Goal: Task Accomplishment & Management: Complete application form

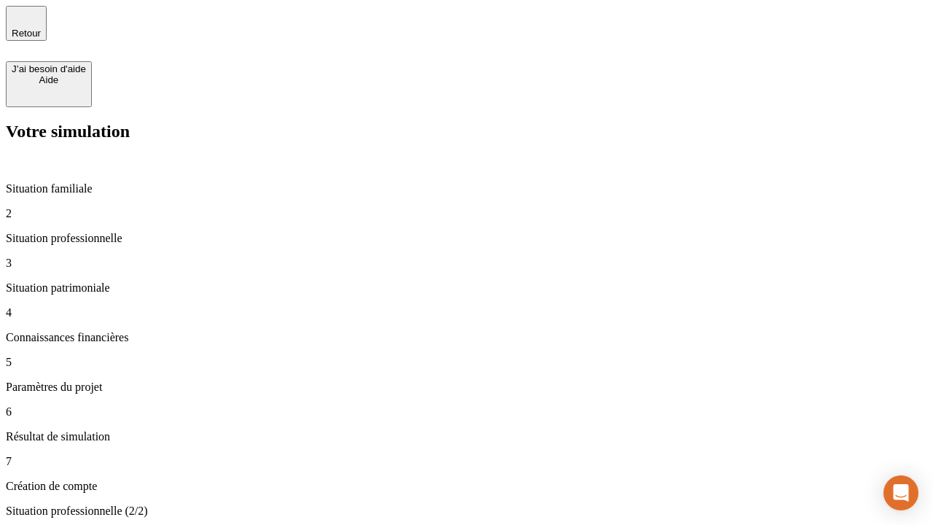
type input "30 000"
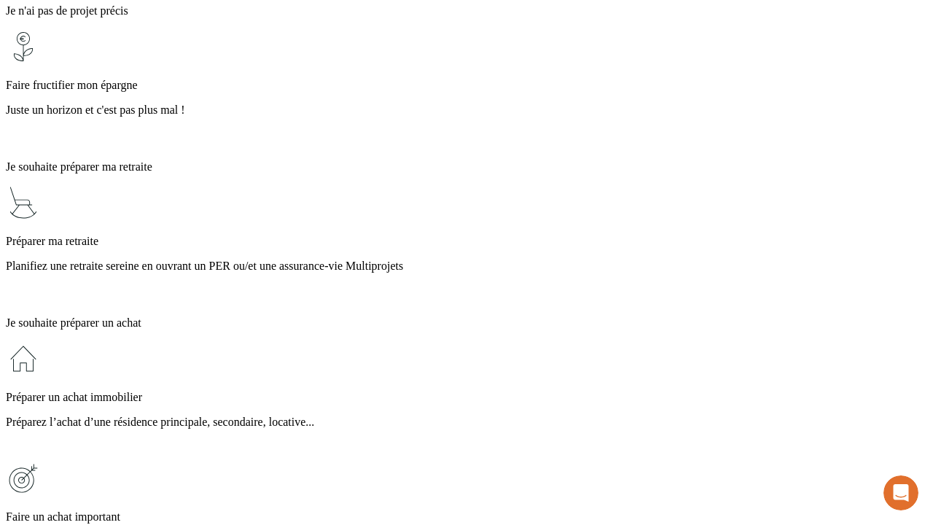
scroll to position [13, 0]
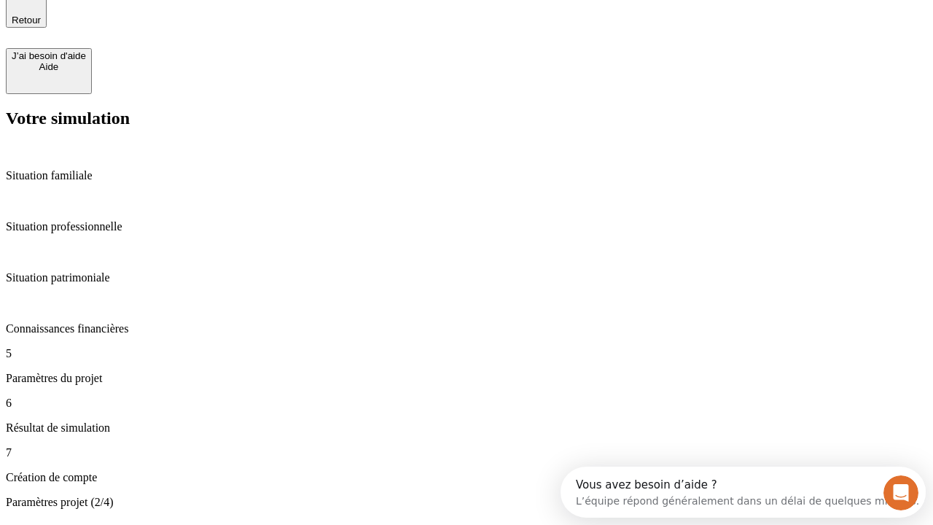
type input "25"
type input "1 000"
type input "640"
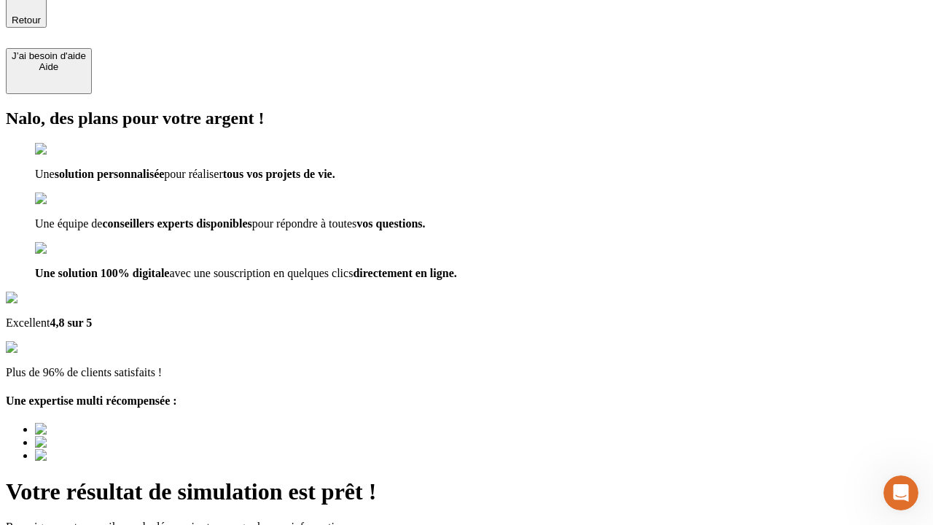
type input "[EMAIL_ADDRESS][PERSON_NAME][DOMAIN_NAME]"
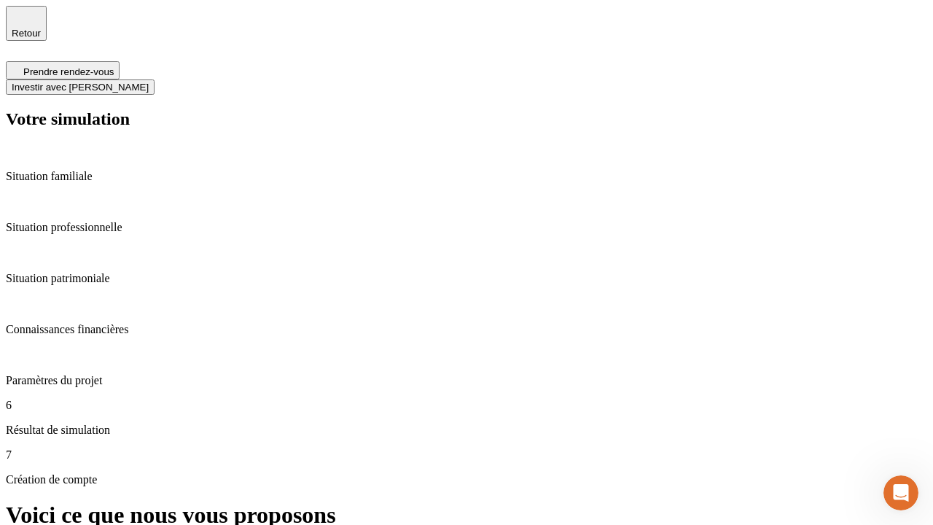
click at [149, 82] on span "Investir avec [PERSON_NAME]" at bounding box center [80, 87] width 137 height 11
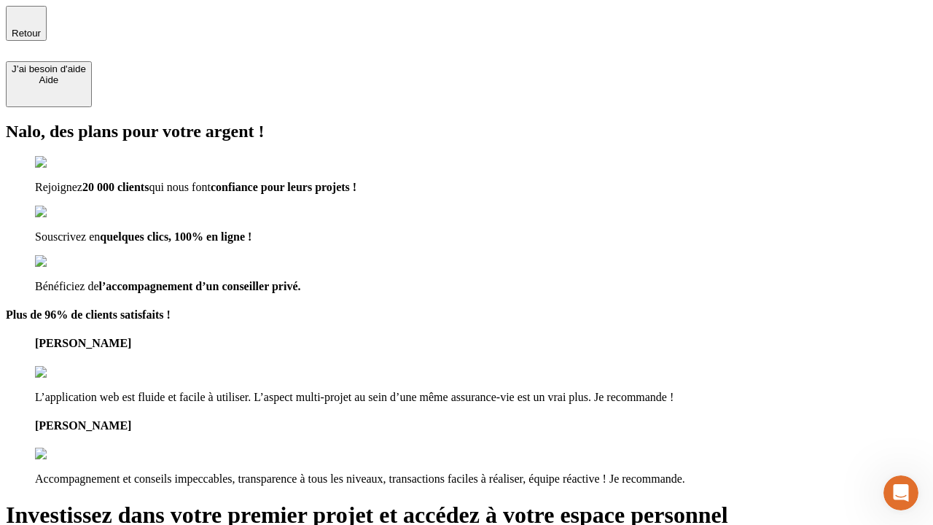
type input "[EMAIL_ADDRESS][PERSON_NAME][DOMAIN_NAME]"
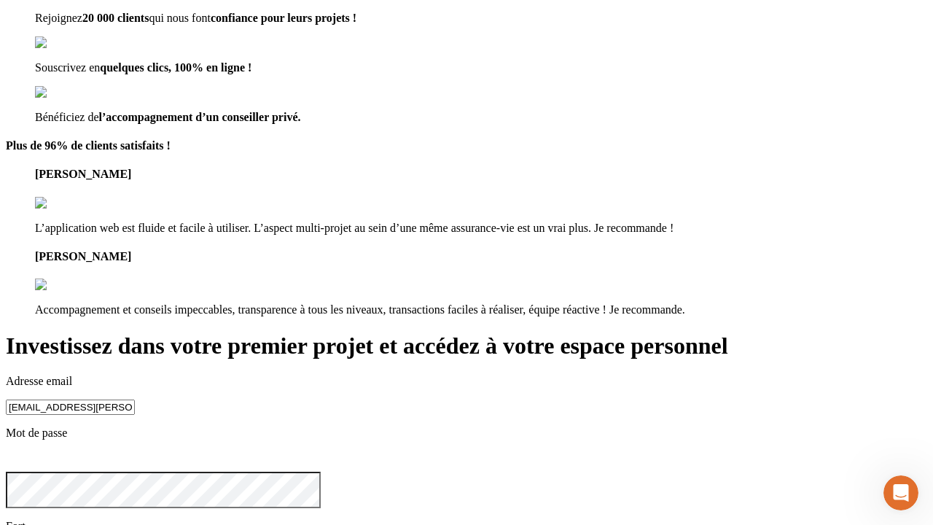
scroll to position [45, 0]
